Goal: Transaction & Acquisition: Purchase product/service

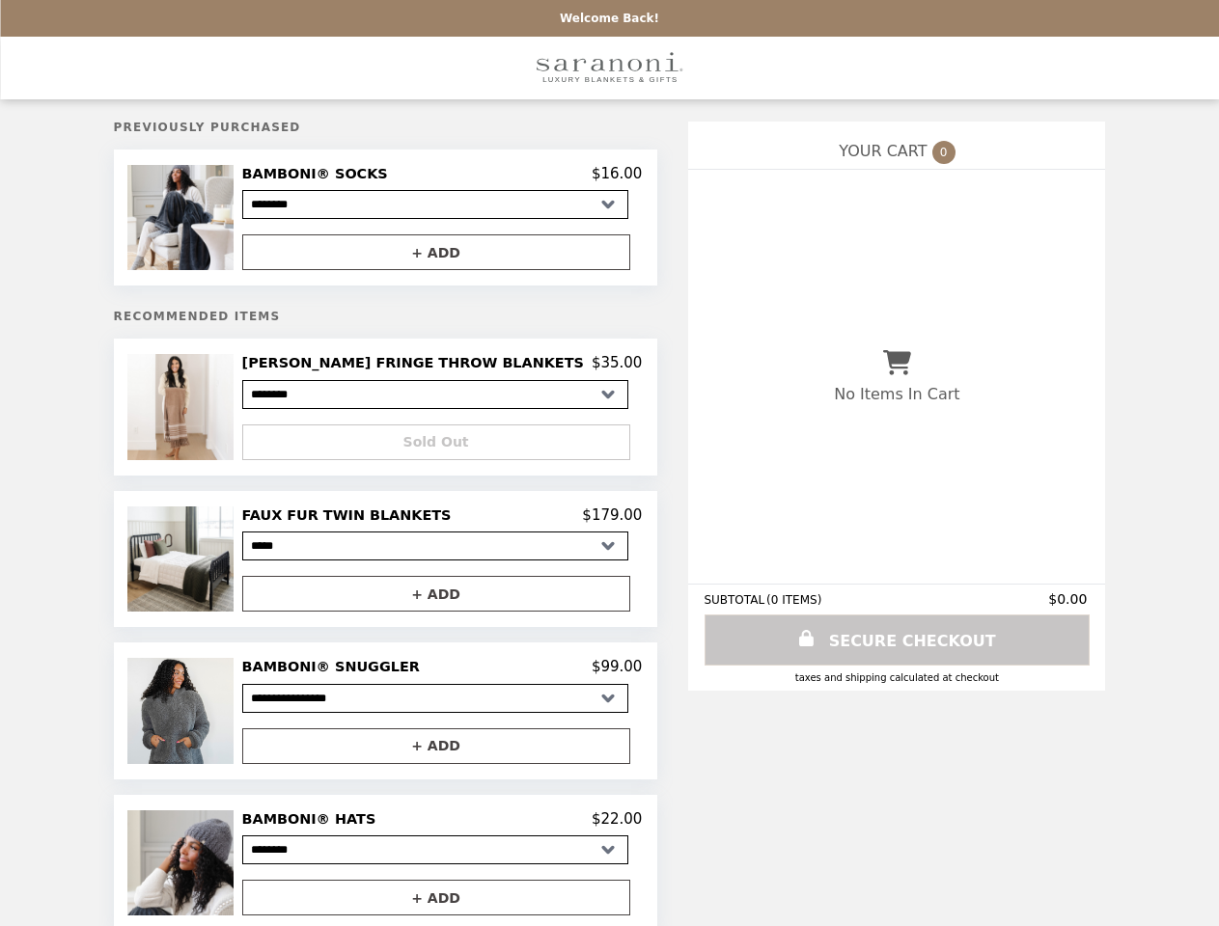
click at [237, 220] on img at bounding box center [182, 217] width 110 height 105
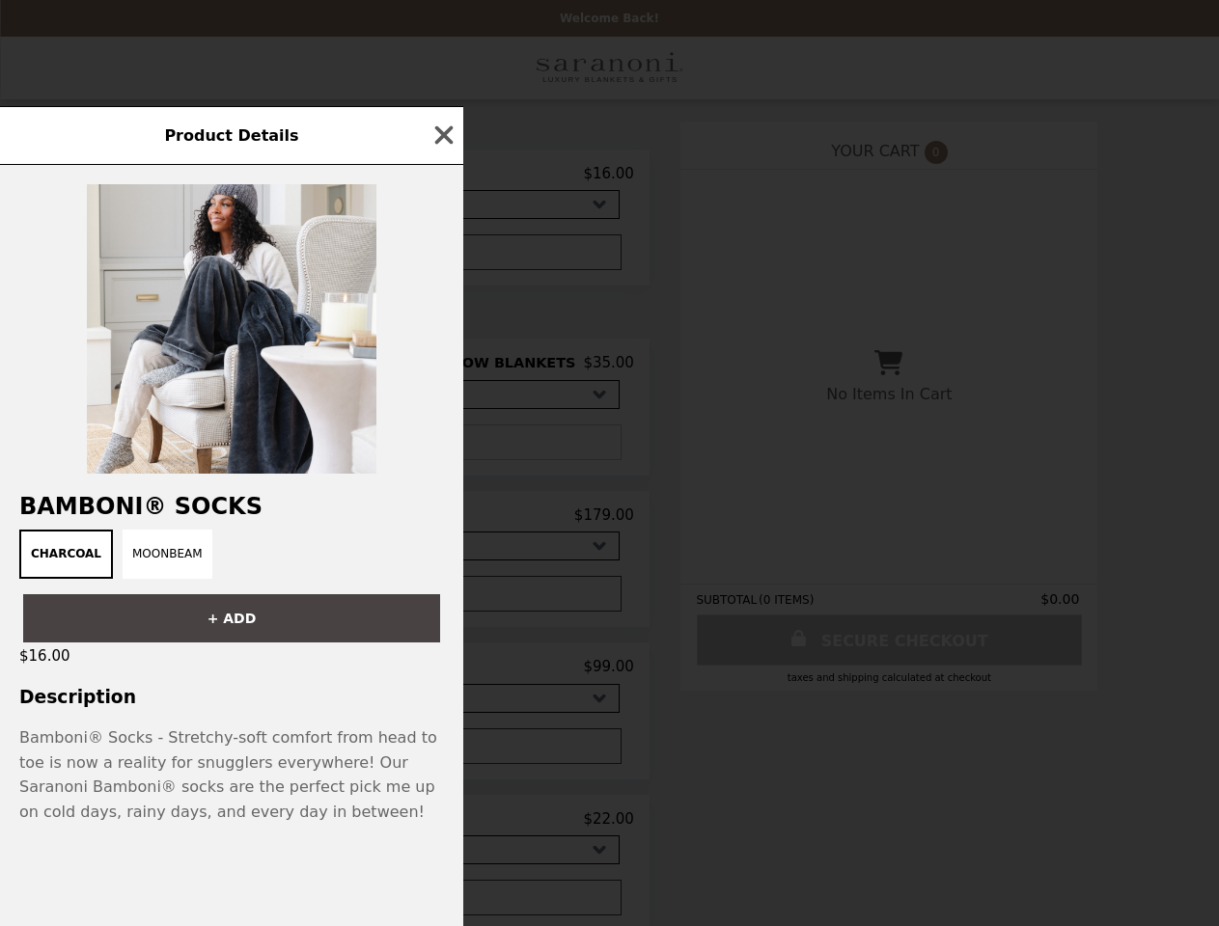
click at [442, 177] on div "Product Details BAMBONI® SOCKS Charcoal Moonbeam + ADD $16.00 Description Bambo…" at bounding box center [609, 463] width 1219 height 926
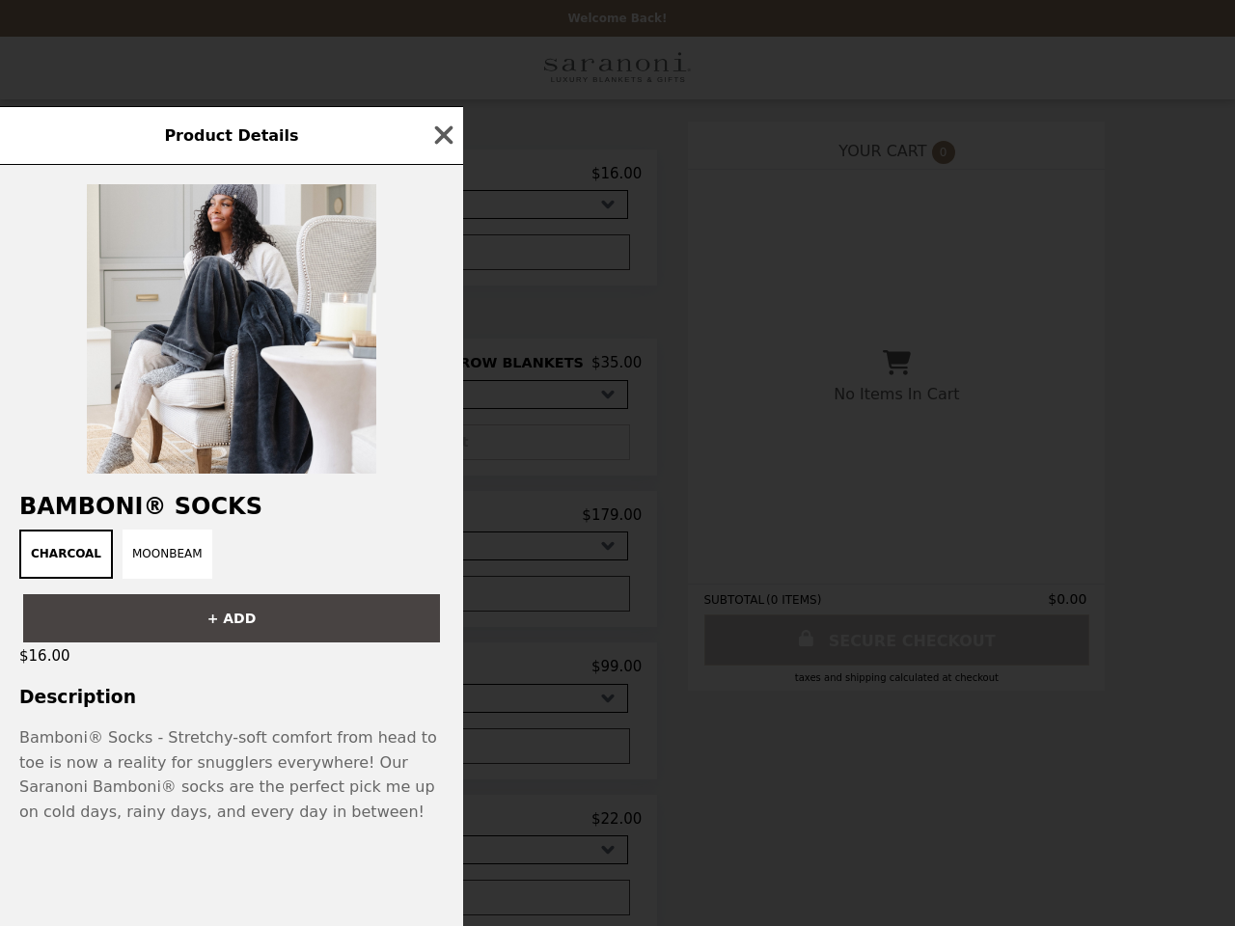
click at [442, 256] on div at bounding box center [231, 319] width 463 height 309
click at [240, 413] on img at bounding box center [232, 329] width 290 height 290
click at [442, 370] on div at bounding box center [231, 319] width 463 height 309
click at [442, 449] on div "Product Details BAMBONI® SOCKS Charcoal Moonbeam + ADD $16.00 Description Bambo…" at bounding box center [617, 463] width 1235 height 926
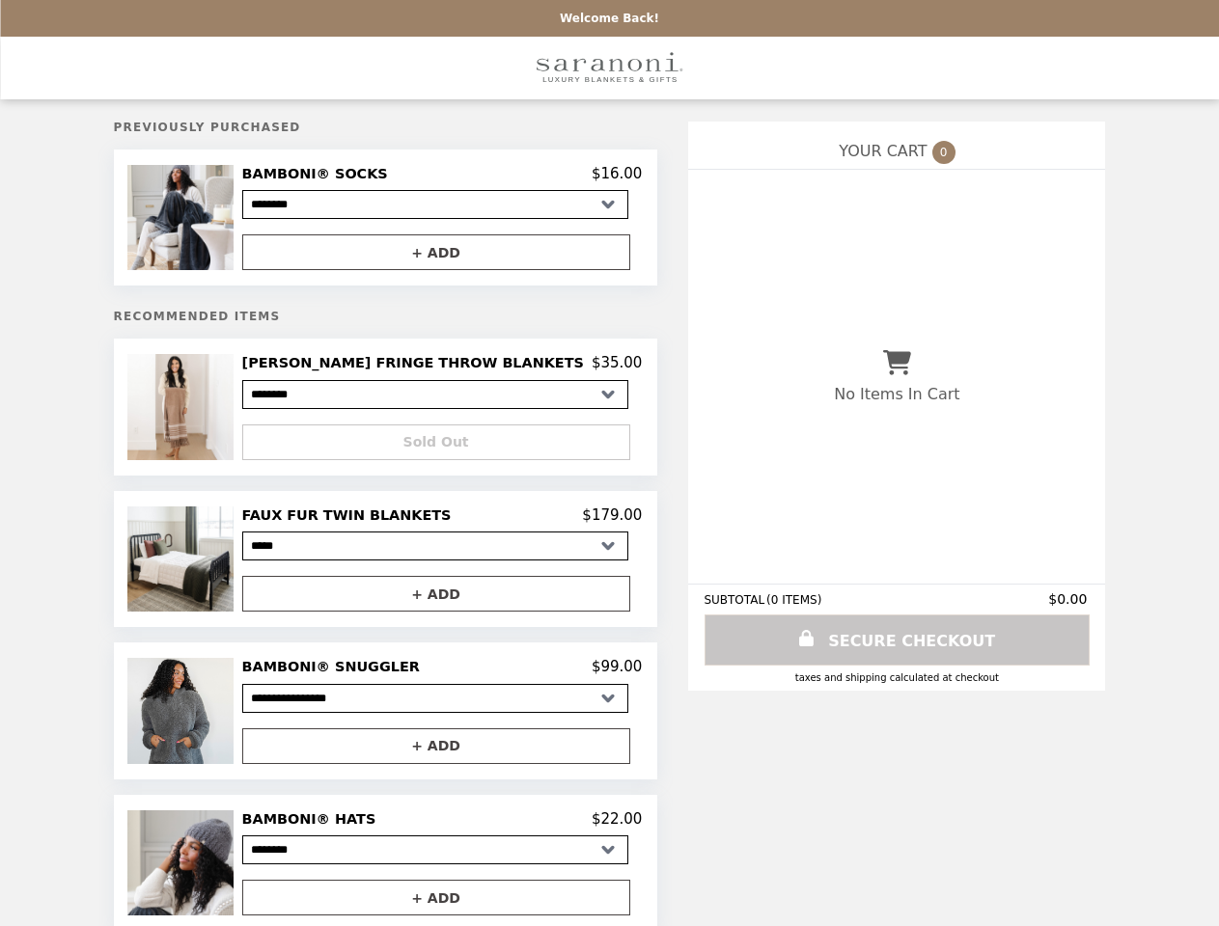
click at [237, 566] on img at bounding box center [182, 559] width 110 height 105
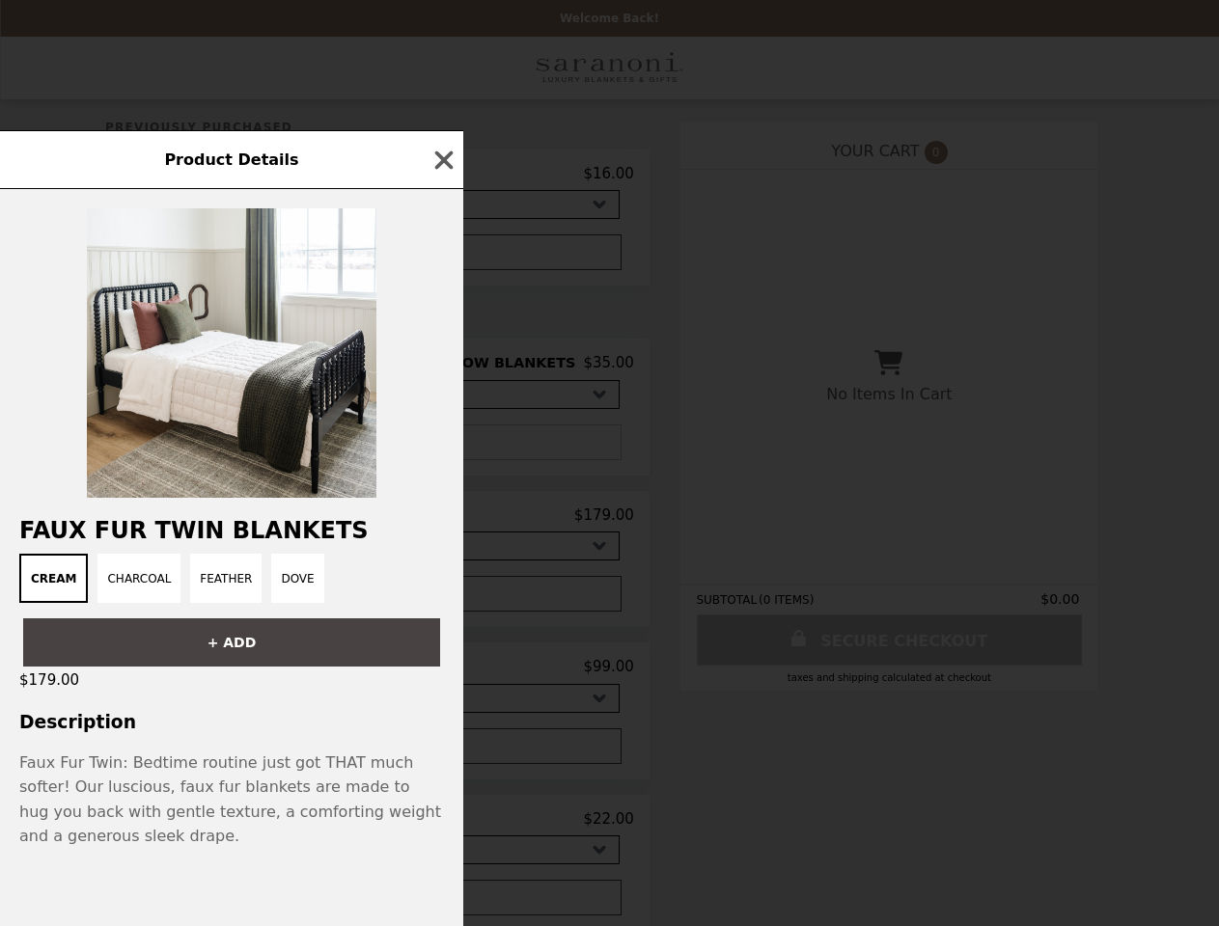
click at [442, 523] on div "Product Details FAUX FUR TWIN BLANKETS Cream Charcoal Feather Dove + ADD $179.0…" at bounding box center [609, 463] width 1219 height 926
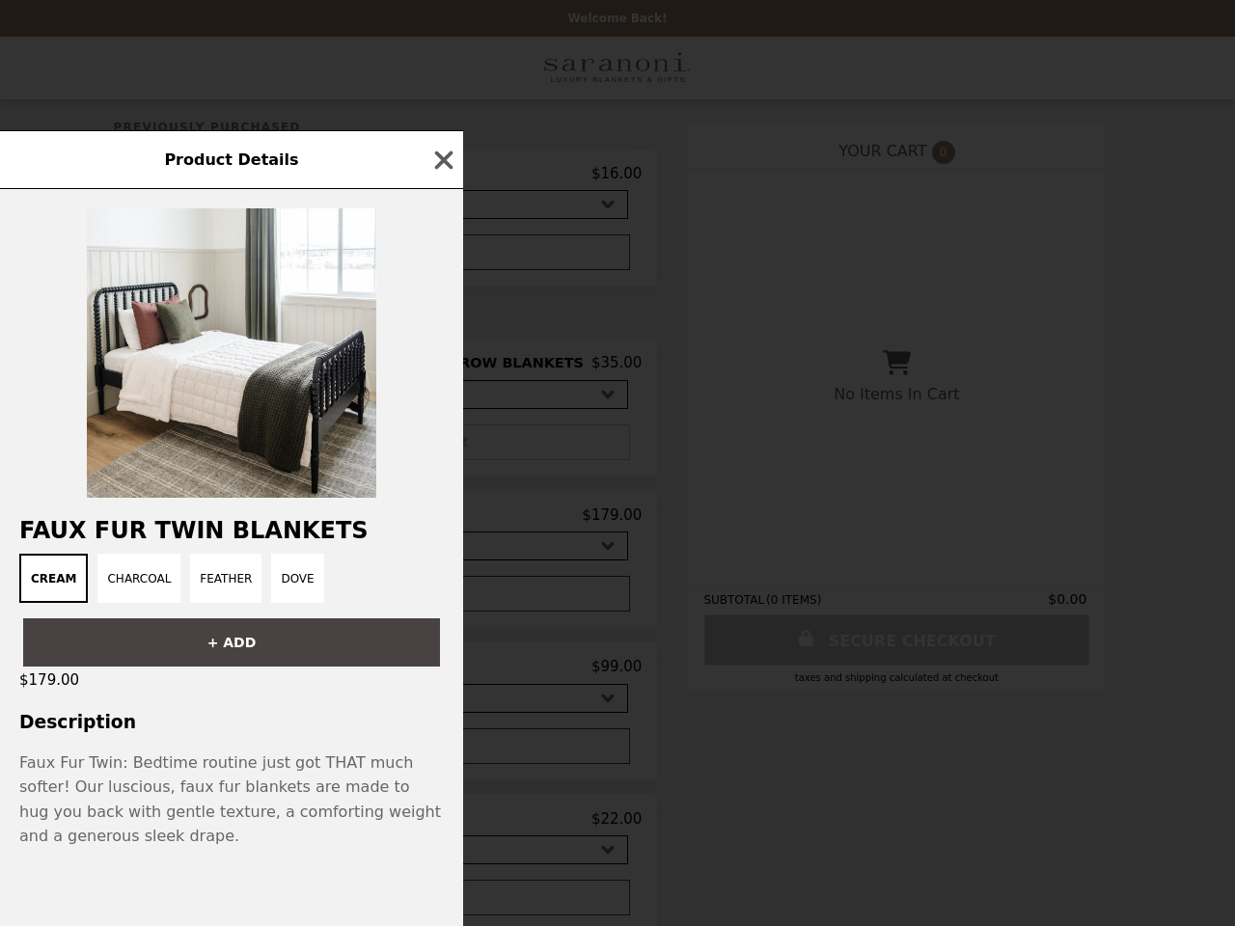
click at [442, 603] on div "+ ADD" at bounding box center [231, 635] width 463 height 64
click at [240, 720] on h3 "Description" at bounding box center [231, 722] width 463 height 20
